Goal: Entertainment & Leisure: Consume media (video, audio)

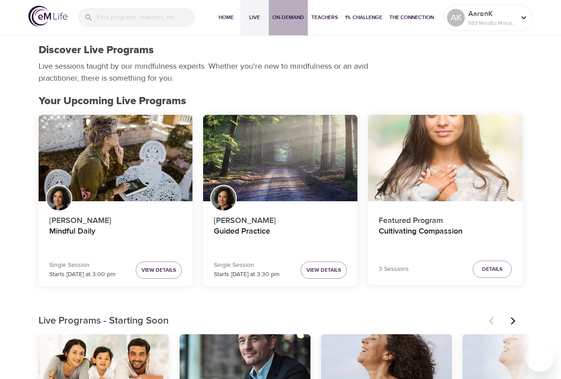
click at [270, 16] on button "On-Demand" at bounding box center [288, 17] width 39 height 35
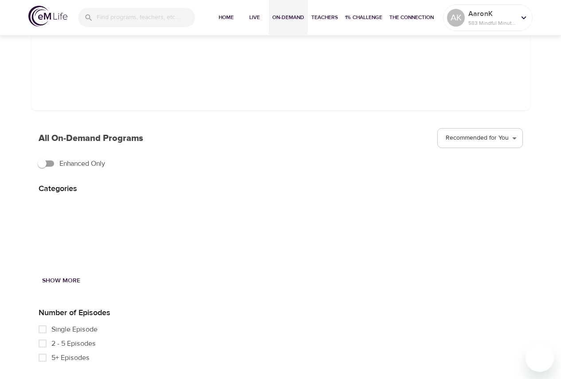
scroll to position [133, 0]
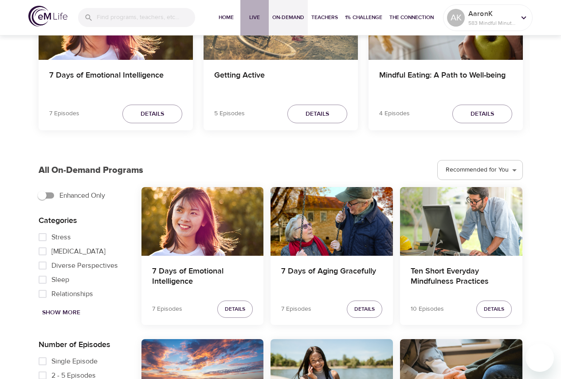
click at [263, 14] on span "Live" at bounding box center [254, 17] width 21 height 9
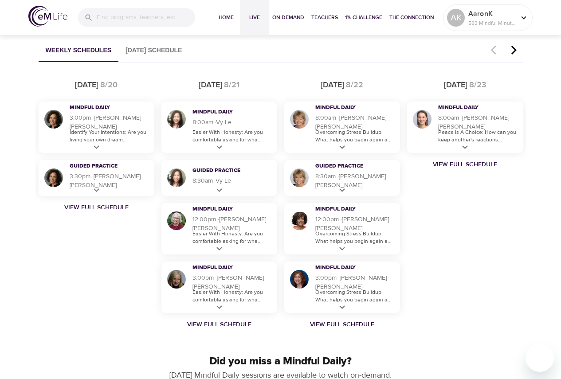
scroll to position [753, 0]
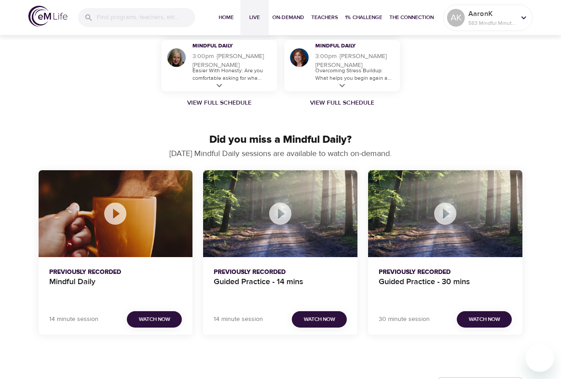
click at [154, 178] on div "Mindful Daily" at bounding box center [116, 213] width 154 height 87
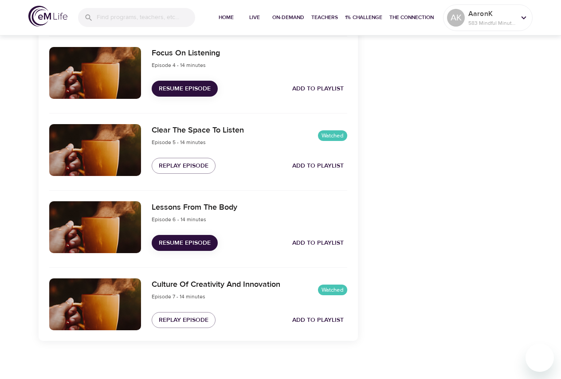
scroll to position [561, 0]
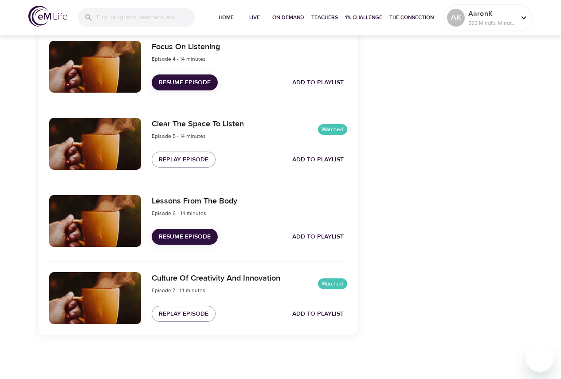
click at [198, 245] on div "Lessons From The Body Episode 6 - 14 minutes Resume Episode Add to Playlist" at bounding box center [249, 221] width 206 height 62
click at [199, 243] on button "Resume Episode" at bounding box center [185, 237] width 66 height 16
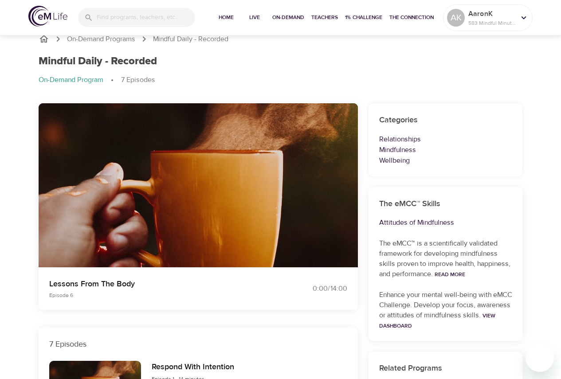
scroll to position [0, 0]
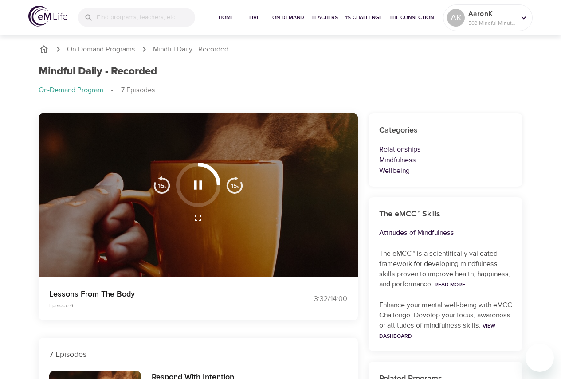
click at [229, 181] on img "button" at bounding box center [235, 185] width 18 height 18
click at [229, 183] on img "button" at bounding box center [235, 185] width 18 height 18
